Goal: Check status: Check status

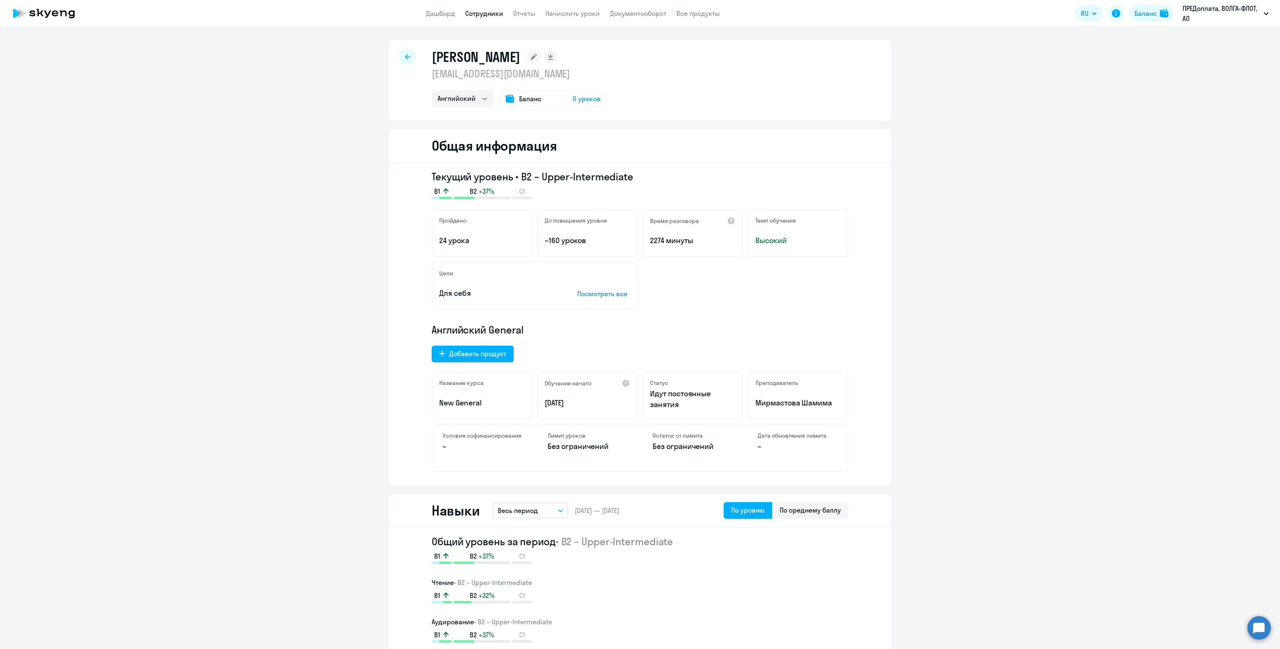
select select "english"
click at [438, 22] on app-header "Дашборд Сотрудники Отчеты Начислить уроки Документооборот Все продукты Дашборд …" at bounding box center [640, 13] width 1280 height 27
click at [438, 18] on app-menu-item-link "Дашборд" at bounding box center [440, 13] width 29 height 10
click at [438, 14] on link "Дашборд" at bounding box center [440, 13] width 29 height 8
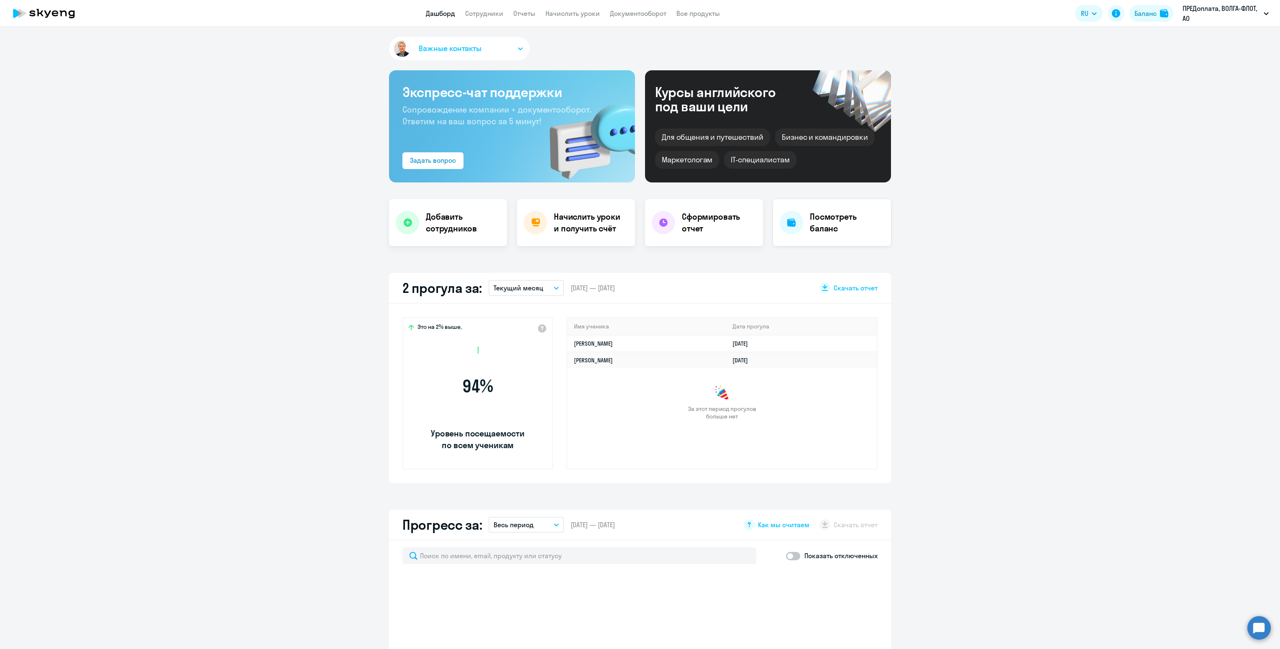
click at [833, 228] on h4 "Посмотреть баланс" at bounding box center [847, 222] width 74 height 23
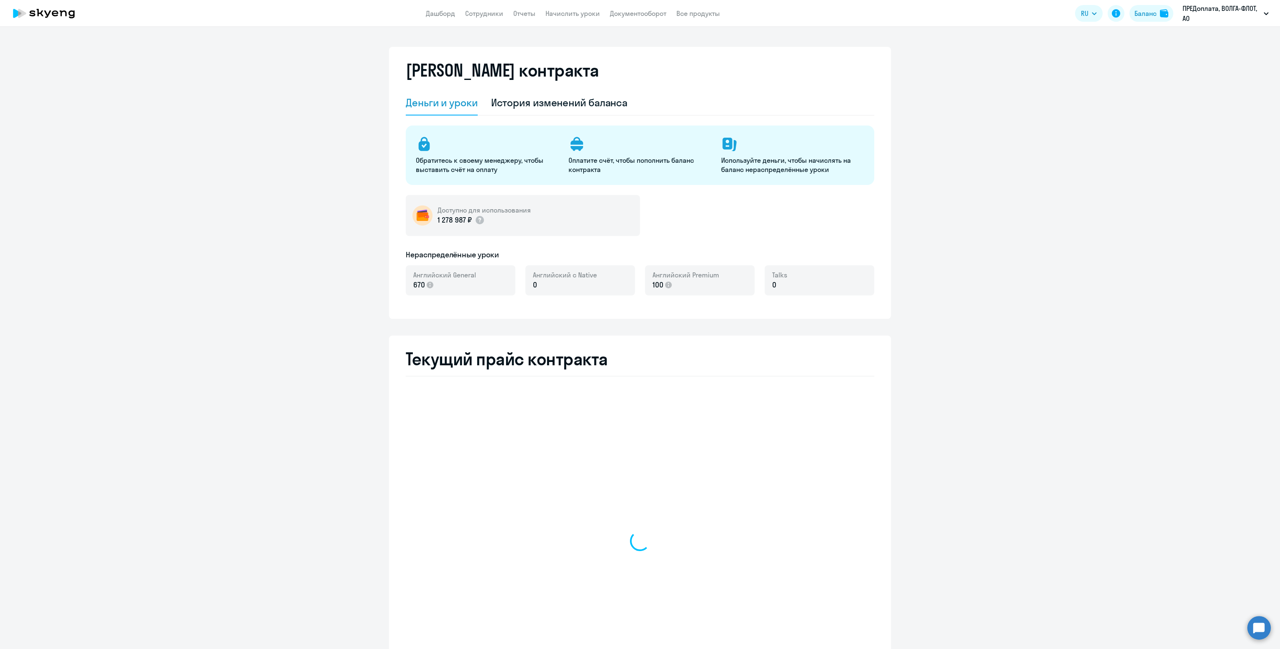
select select "english_adult_not_native_speaker"
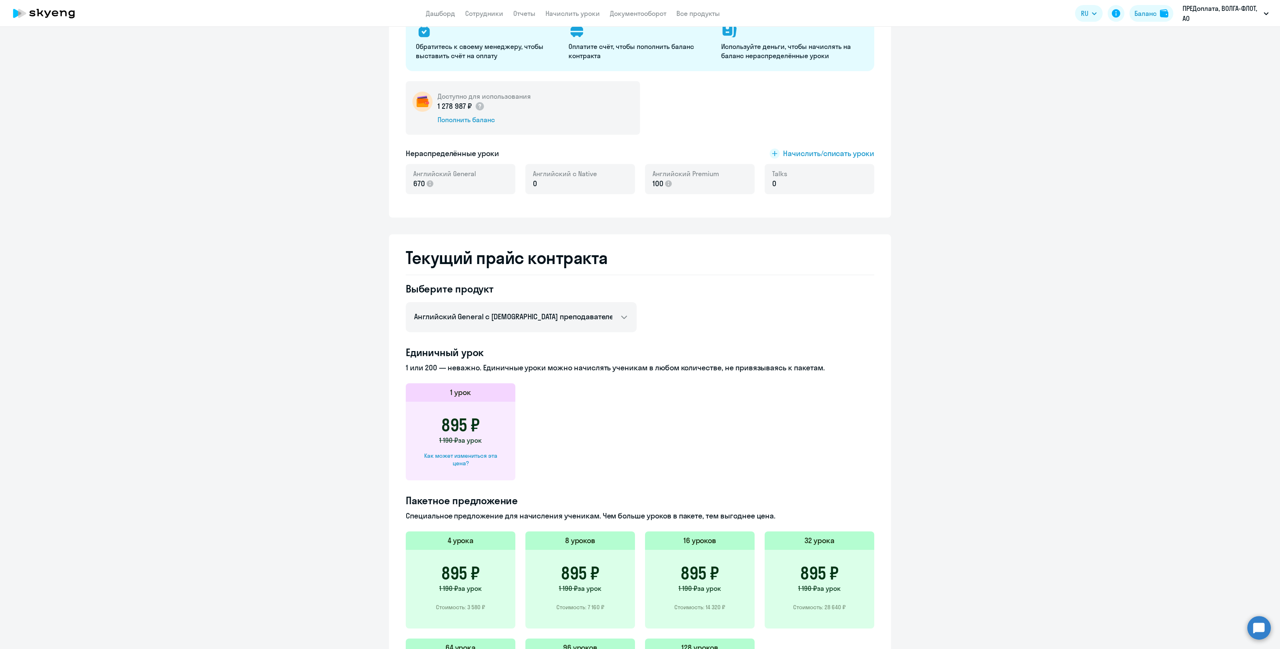
scroll to position [188, 0]
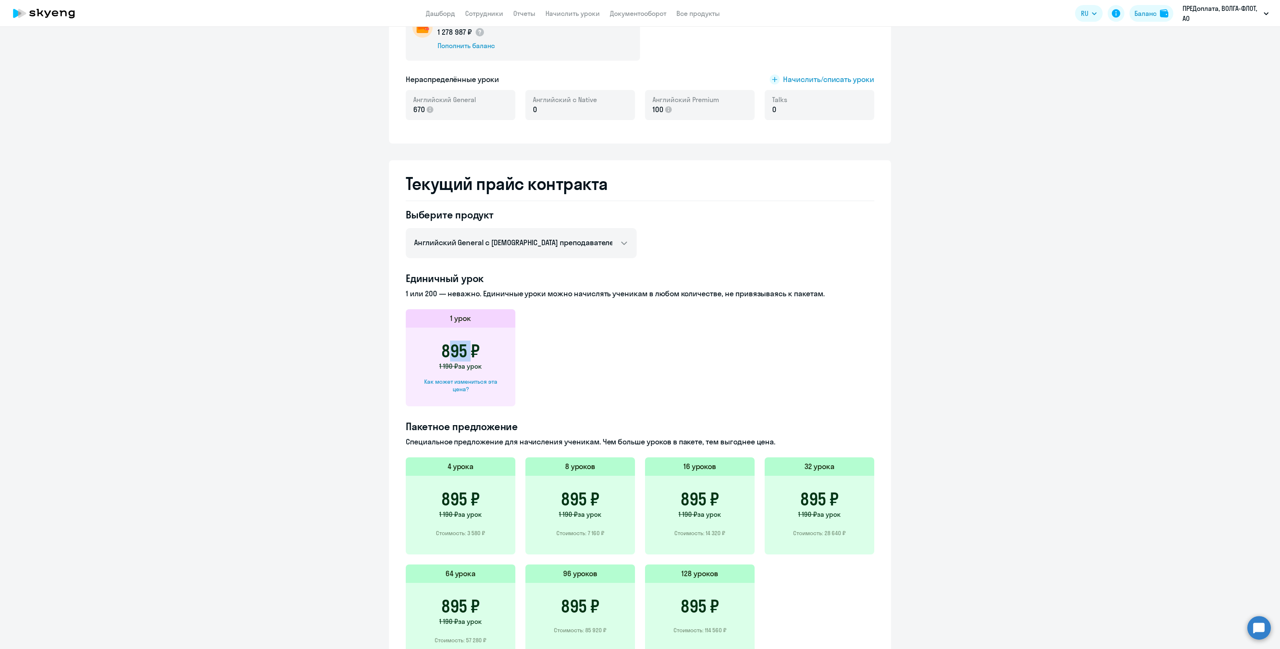
drag, startPoint x: 437, startPoint y: 354, endPoint x: 461, endPoint y: 355, distance: 23.9
click at [461, 355] on h3 "895 ₽" at bounding box center [460, 351] width 38 height 20
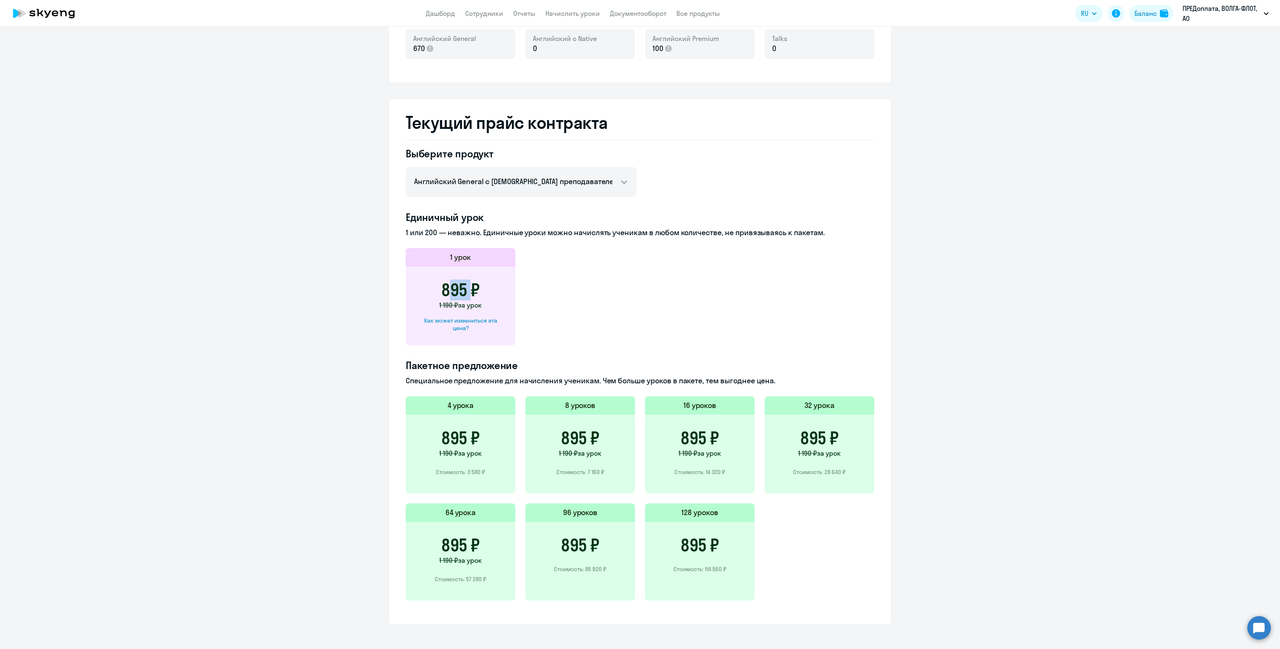
scroll to position [251, 0]
